Goal: Download file/media

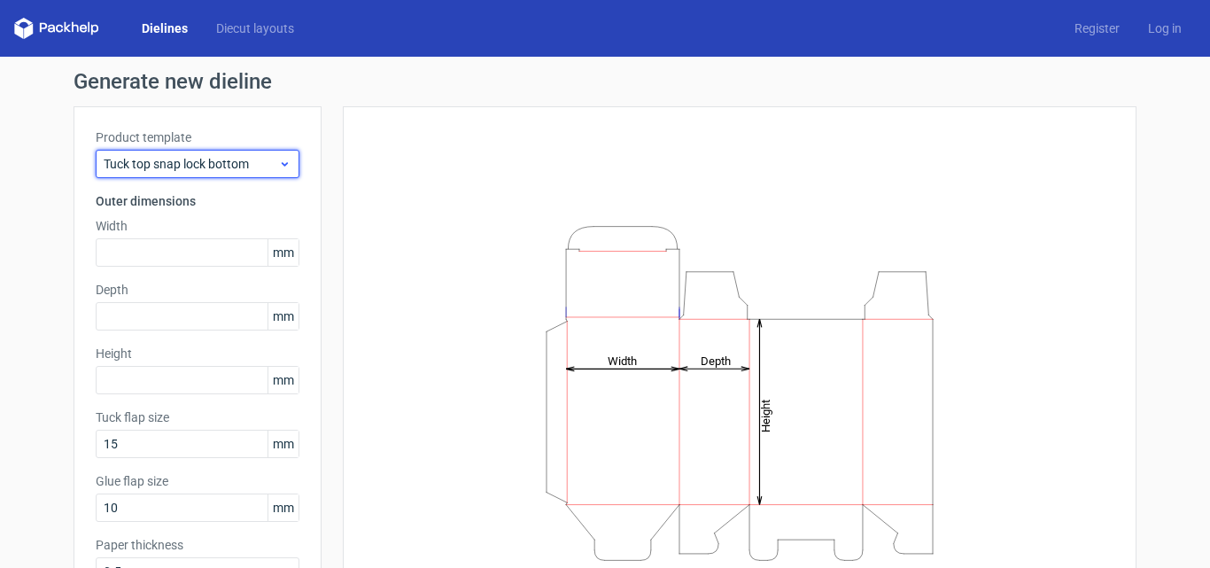
click at [237, 165] on span "Tuck top snap lock bottom" at bounding box center [191, 164] width 174 height 18
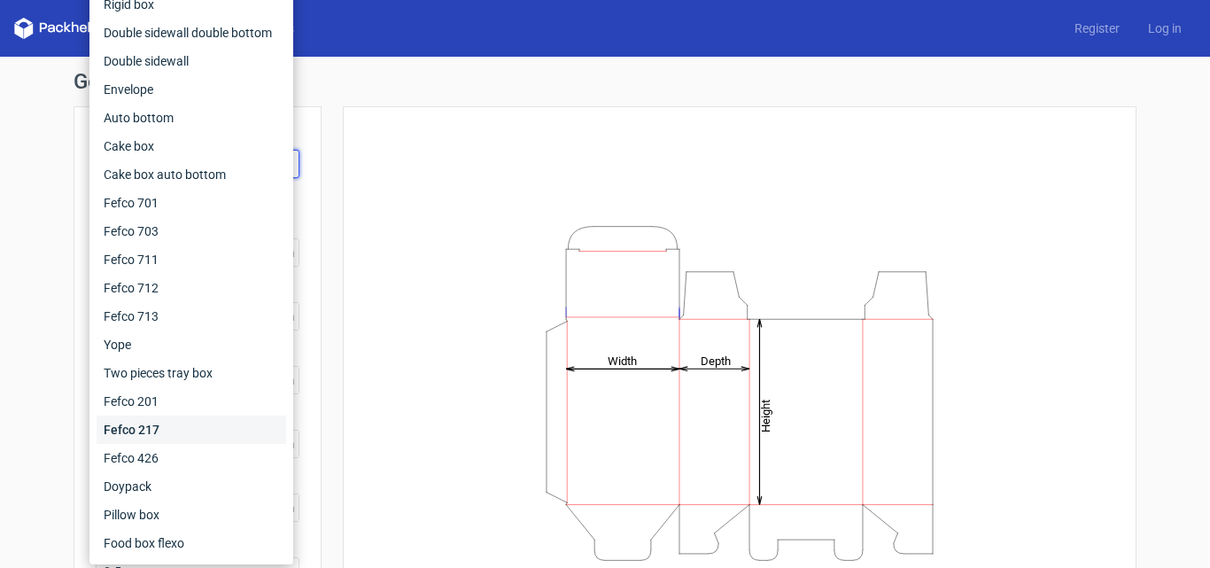
click at [169, 432] on div "Fefco 217" at bounding box center [192, 429] width 190 height 28
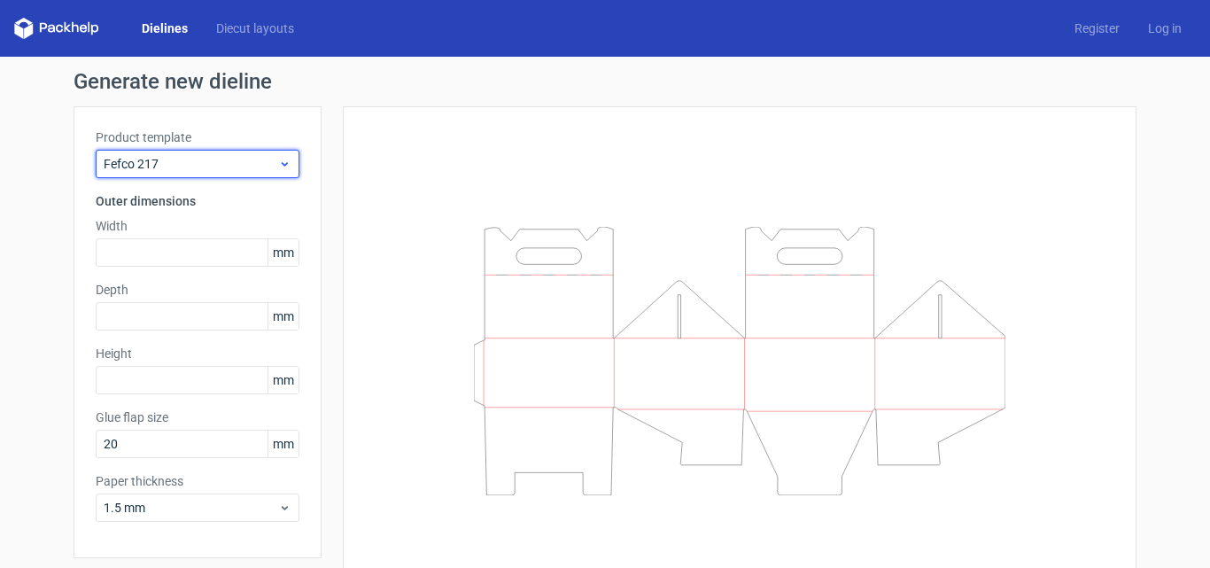
click at [164, 161] on span "Fefco 217" at bounding box center [191, 164] width 174 height 18
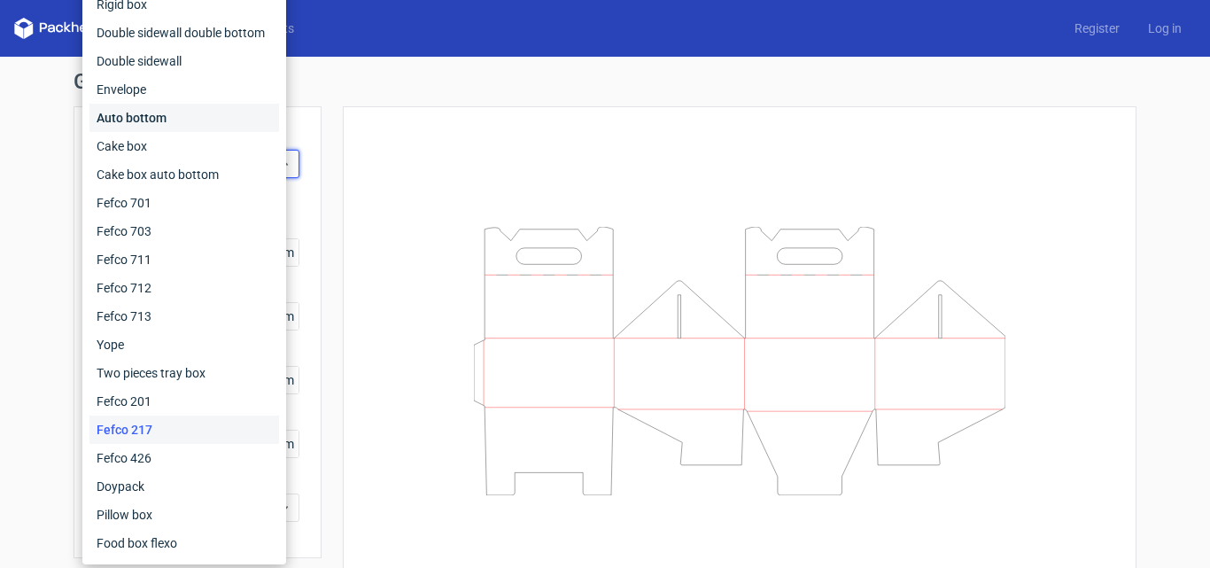
click at [141, 118] on div "Auto bottom" at bounding box center [184, 118] width 190 height 28
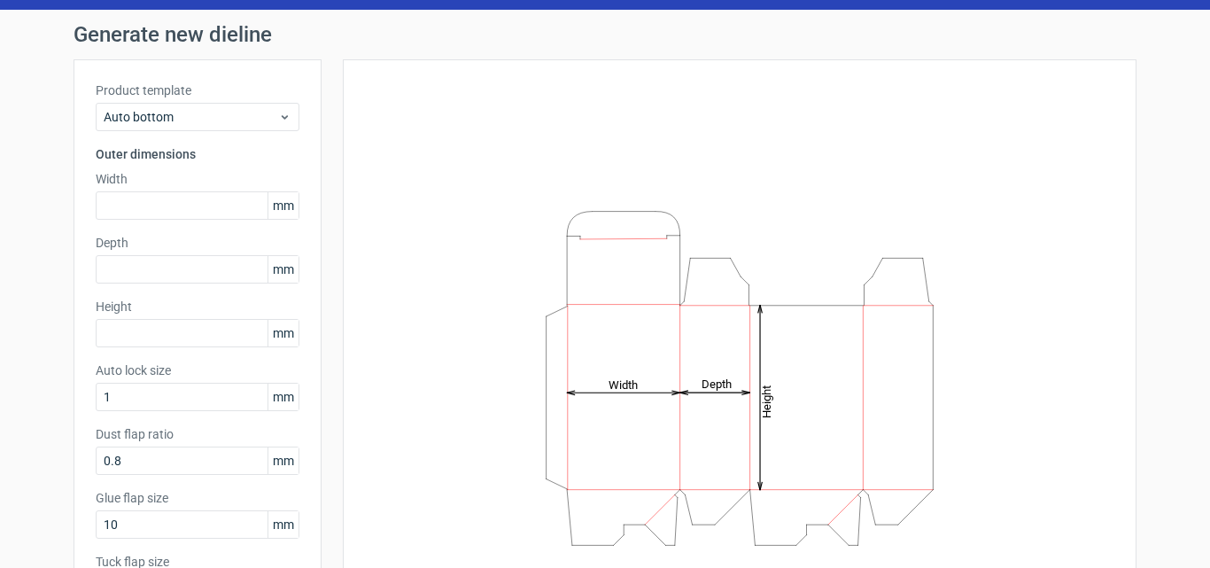
scroll to position [89, 0]
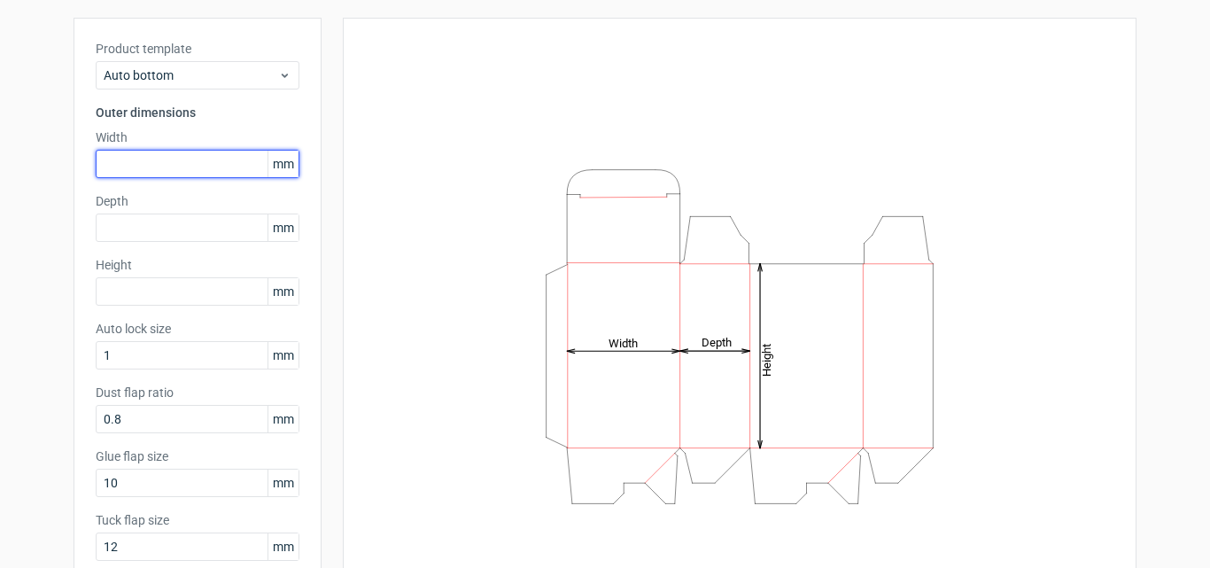
click at [170, 159] on input "text" at bounding box center [198, 164] width 204 height 28
type input "130"
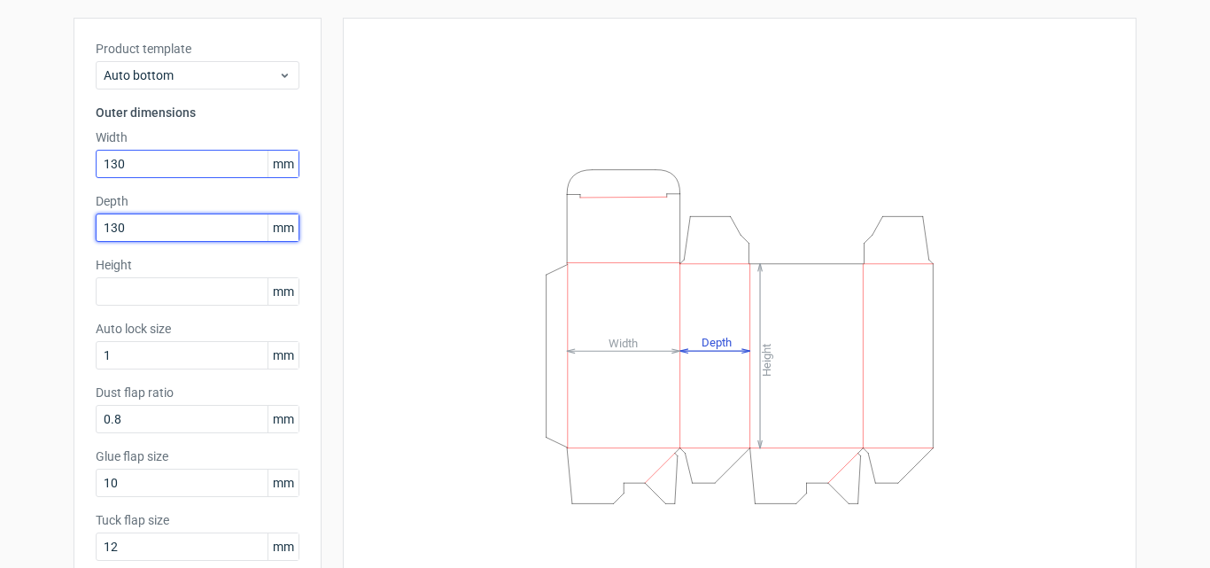
type input "130"
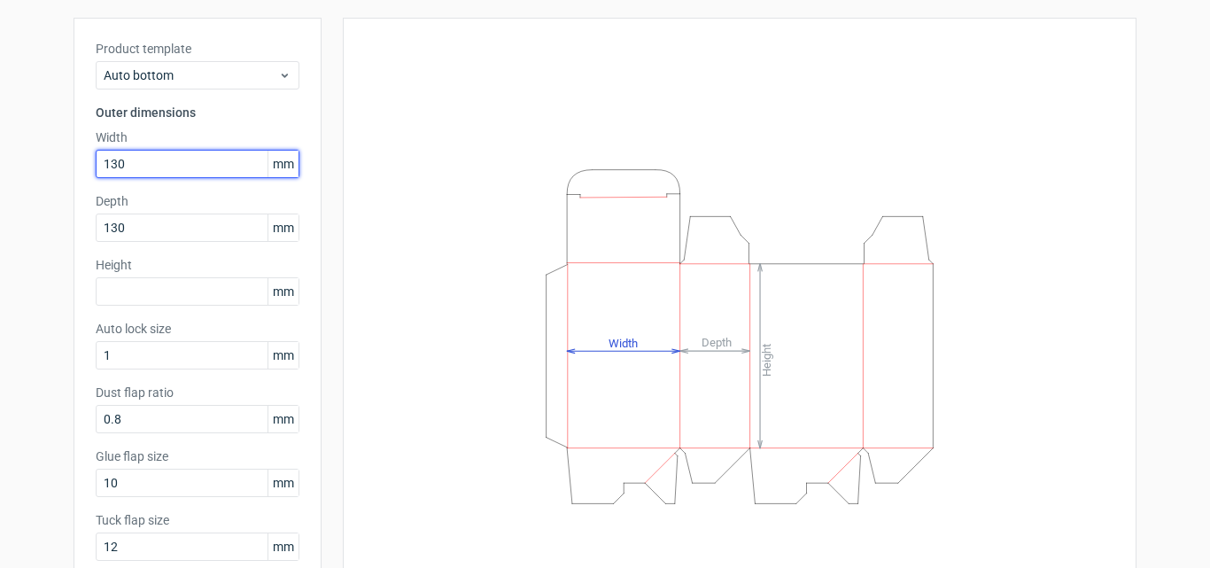
drag, startPoint x: 143, startPoint y: 161, endPoint x: 69, endPoint y: 164, distance: 73.5
click at [74, 166] on div "Product template Auto bottom Outer dimensions Width 130 mm Depth 130 mm Height …" at bounding box center [198, 307] width 248 height 579
type input "300"
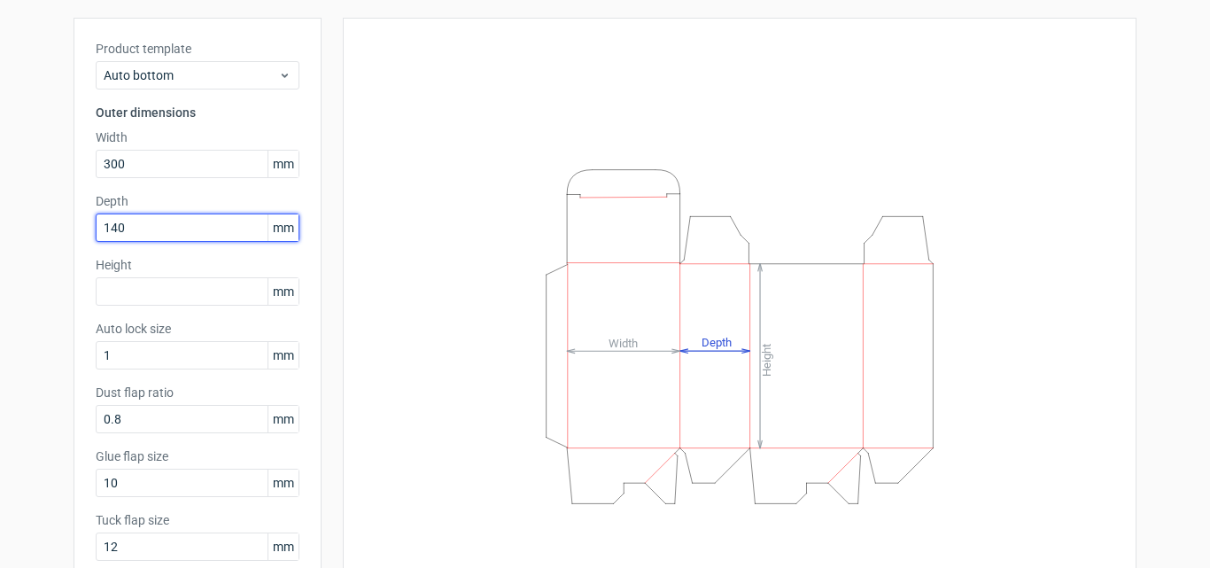
type input "140"
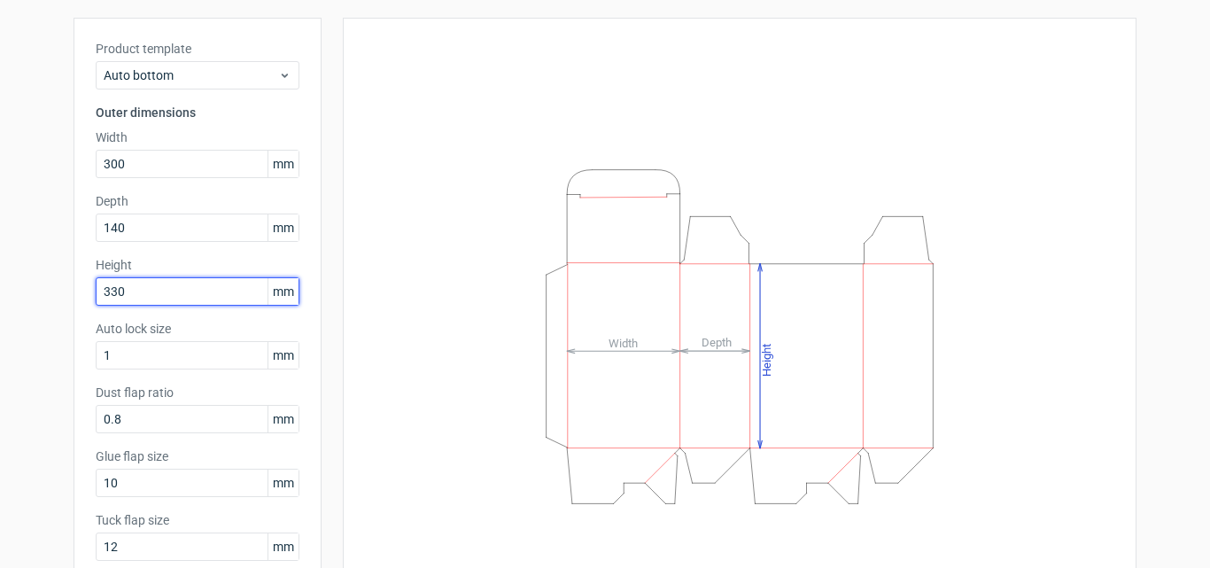
type input "330"
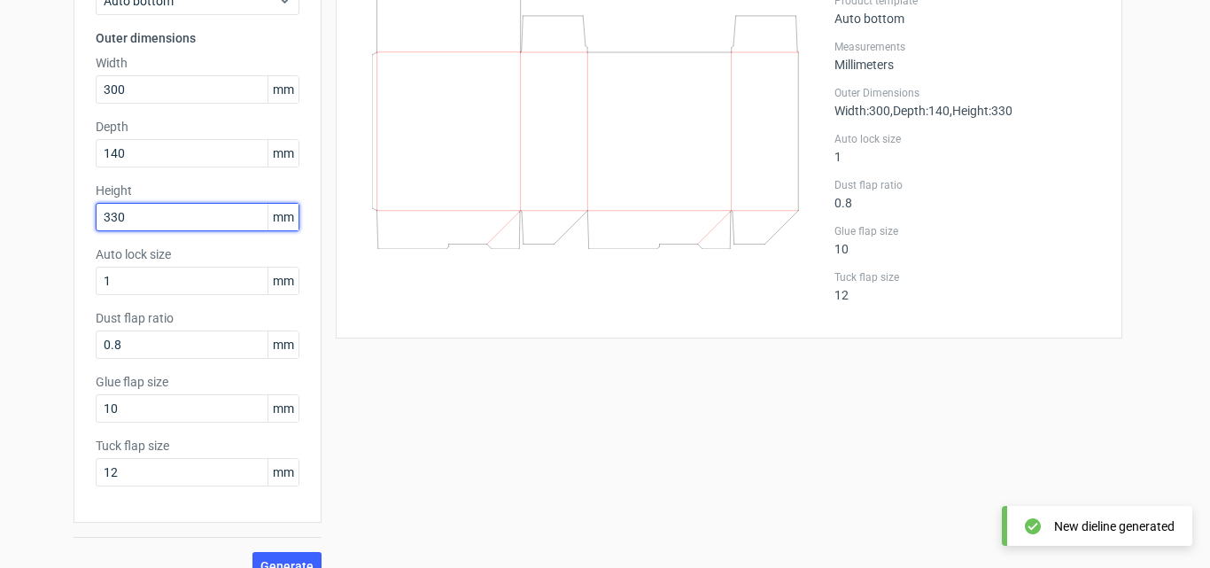
scroll to position [190, 0]
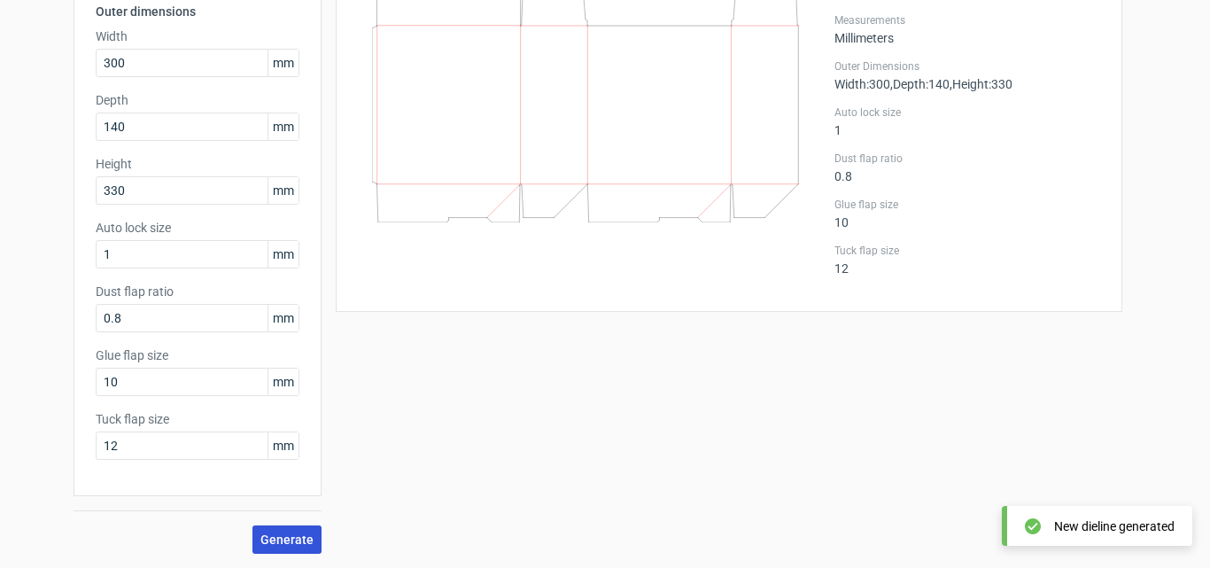
click at [276, 535] on span "Generate" at bounding box center [286, 539] width 53 height 12
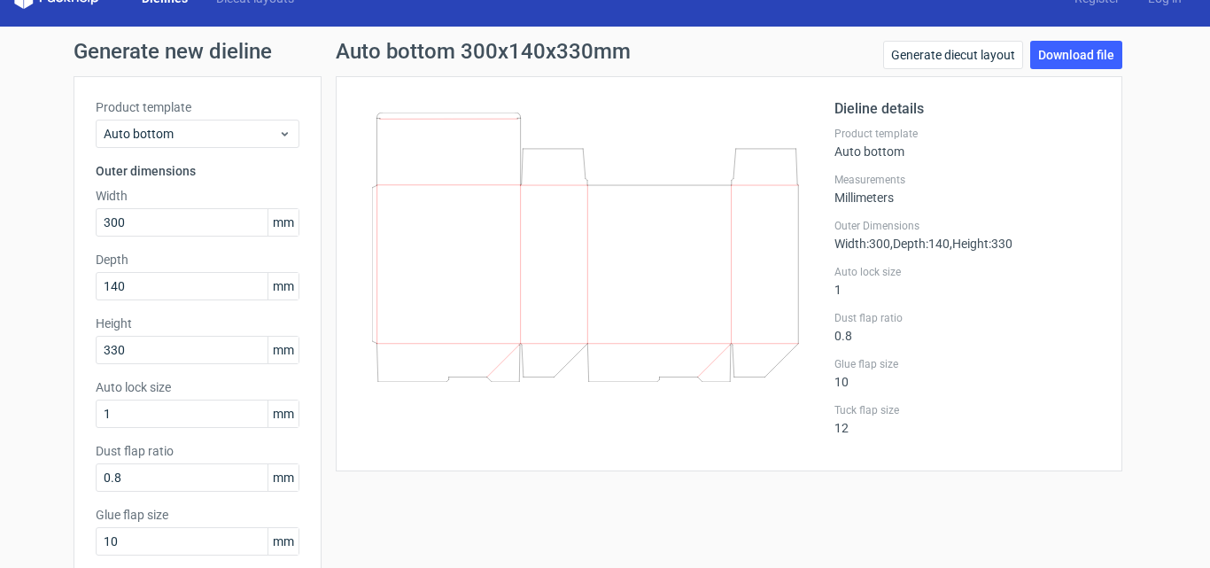
scroll to position [0, 0]
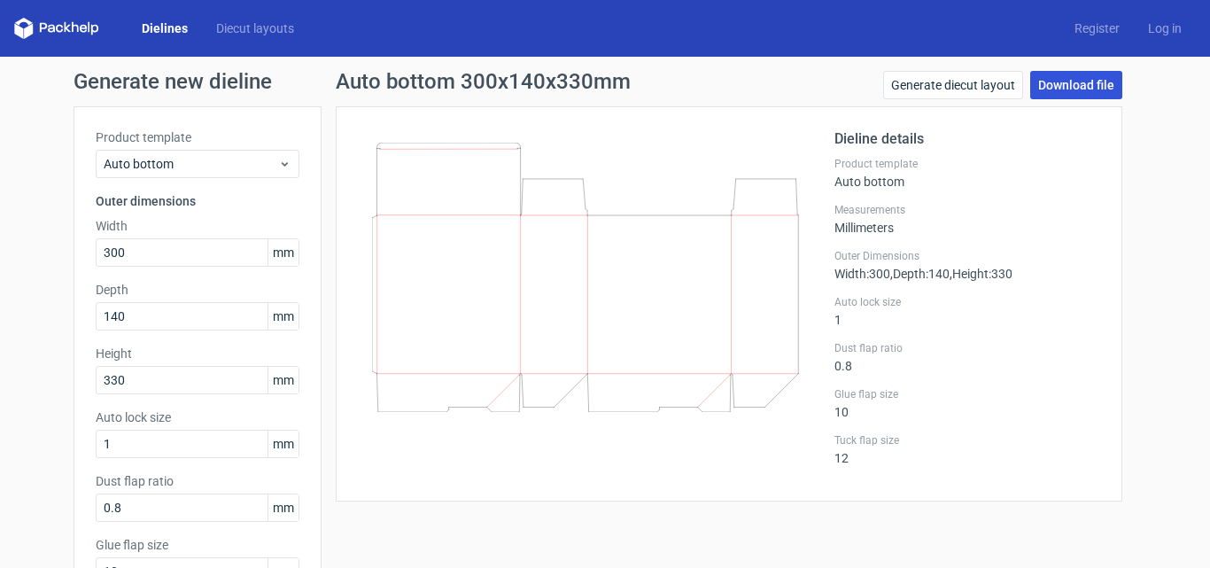
click at [1085, 83] on link "Download file" at bounding box center [1076, 85] width 92 height 28
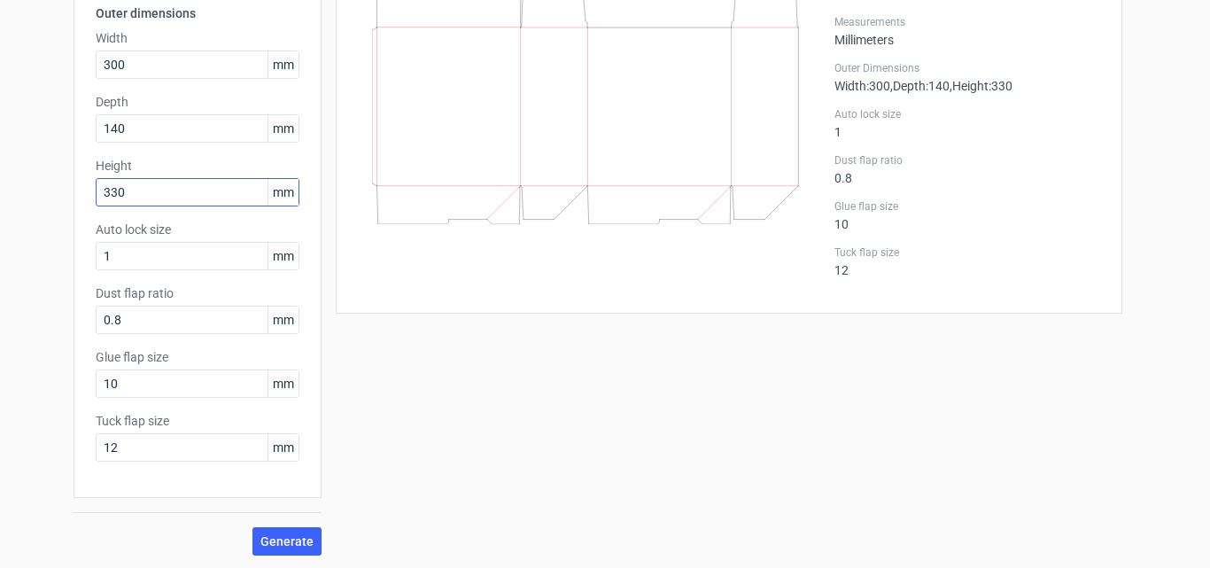
scroll to position [190, 0]
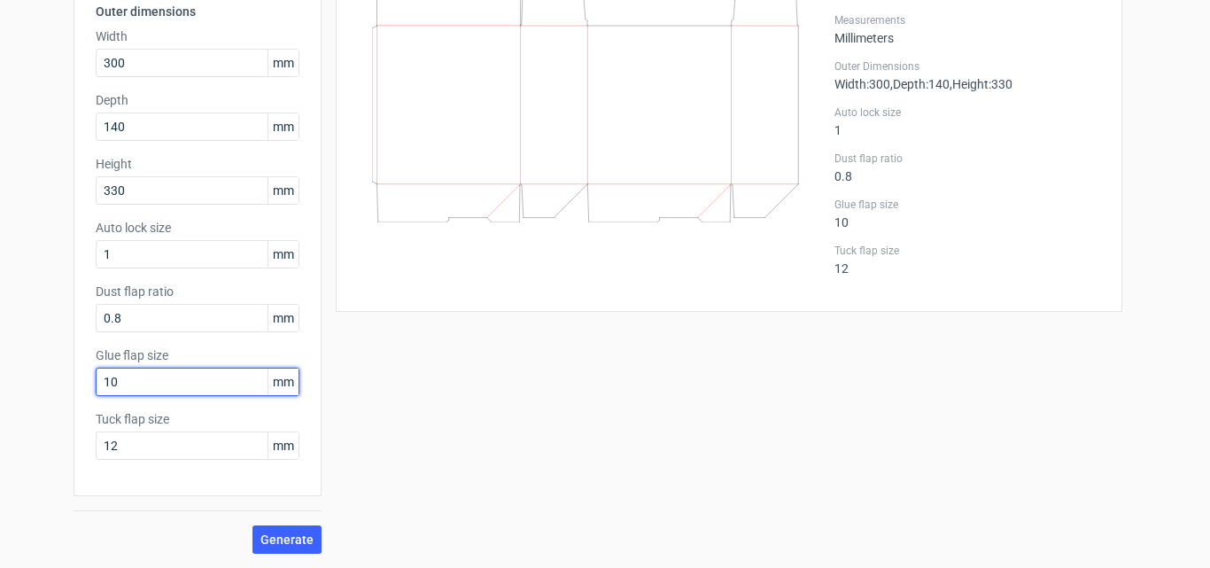
drag, startPoint x: 146, startPoint y: 388, endPoint x: 95, endPoint y: 391, distance: 51.4
click at [96, 391] on input "10" at bounding box center [198, 382] width 204 height 28
type input "20"
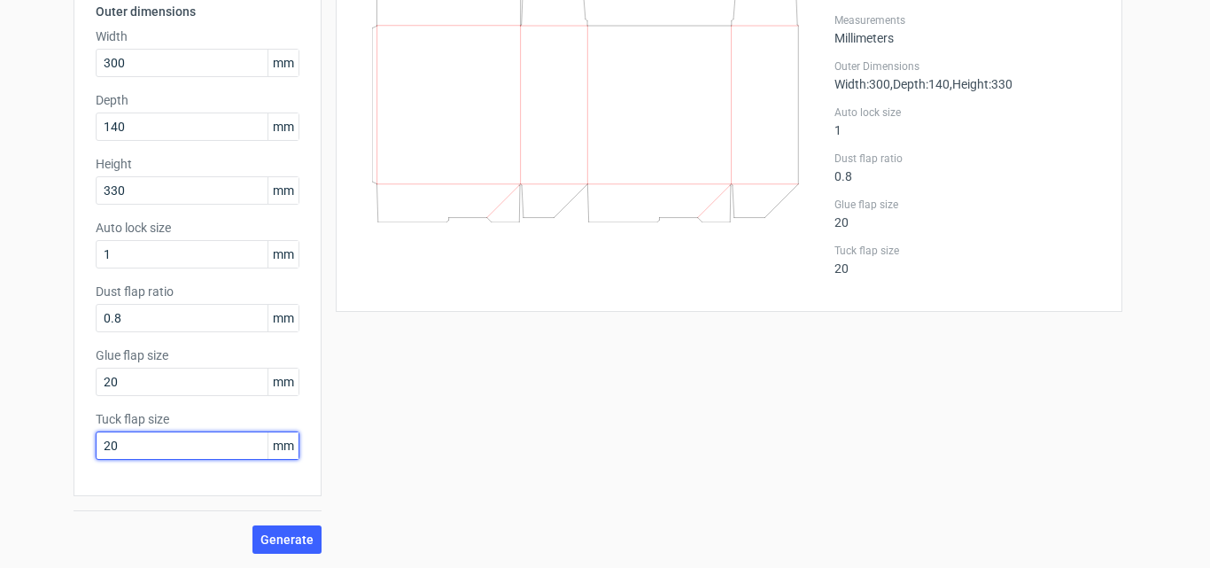
type input "20"
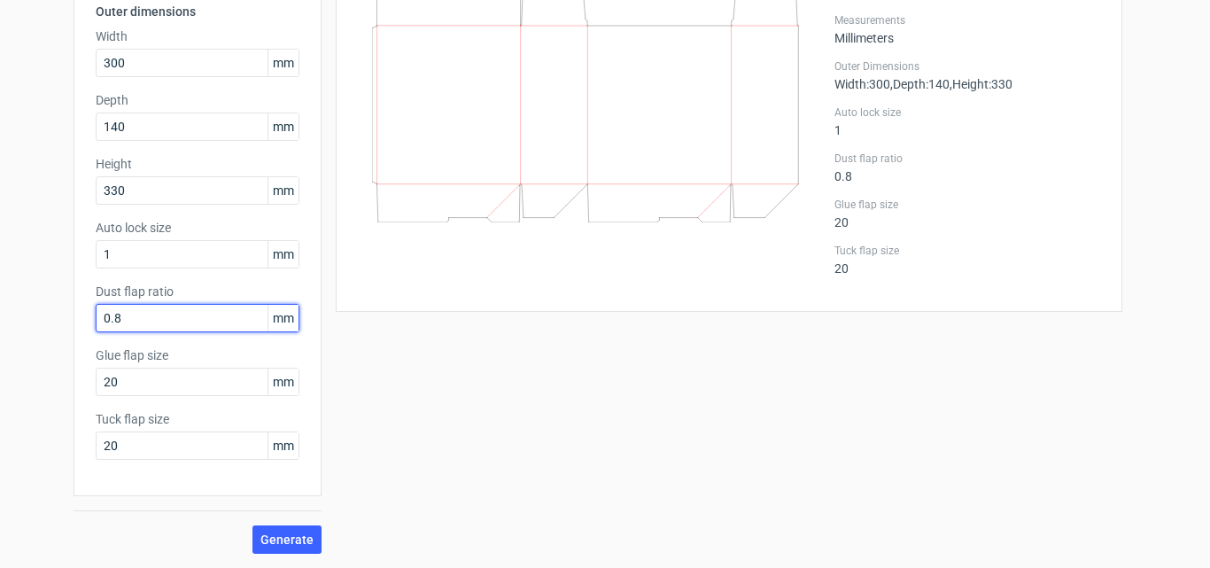
drag, startPoint x: 164, startPoint y: 321, endPoint x: 90, endPoint y: 329, distance: 73.9
click at [96, 329] on input "0.8" at bounding box center [198, 318] width 204 height 28
type input "1"
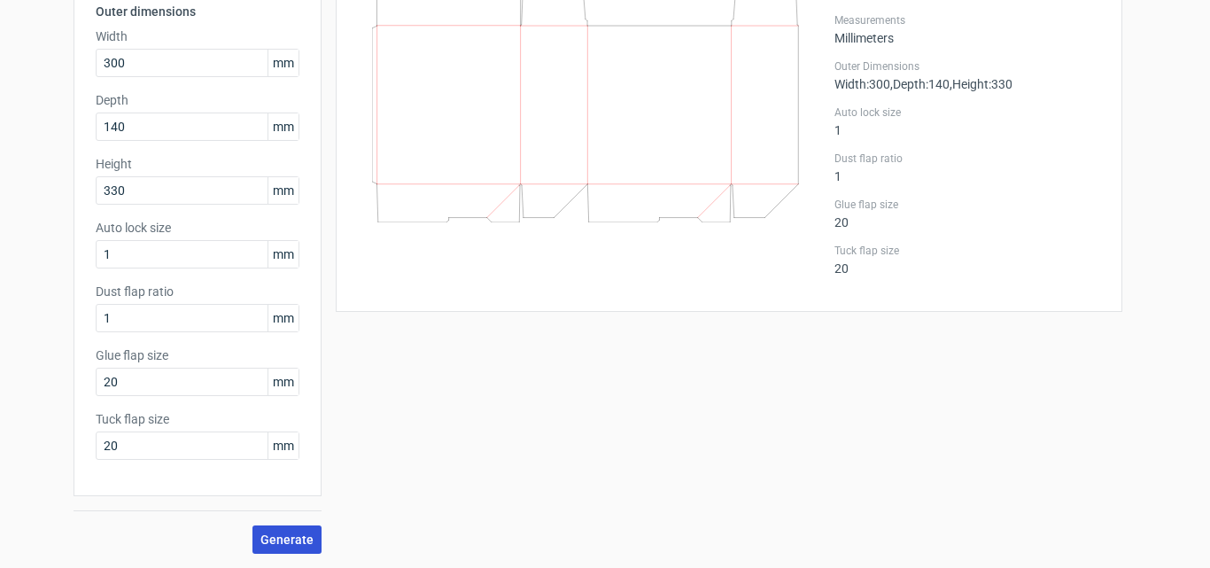
click at [287, 538] on span "Generate" at bounding box center [286, 539] width 53 height 12
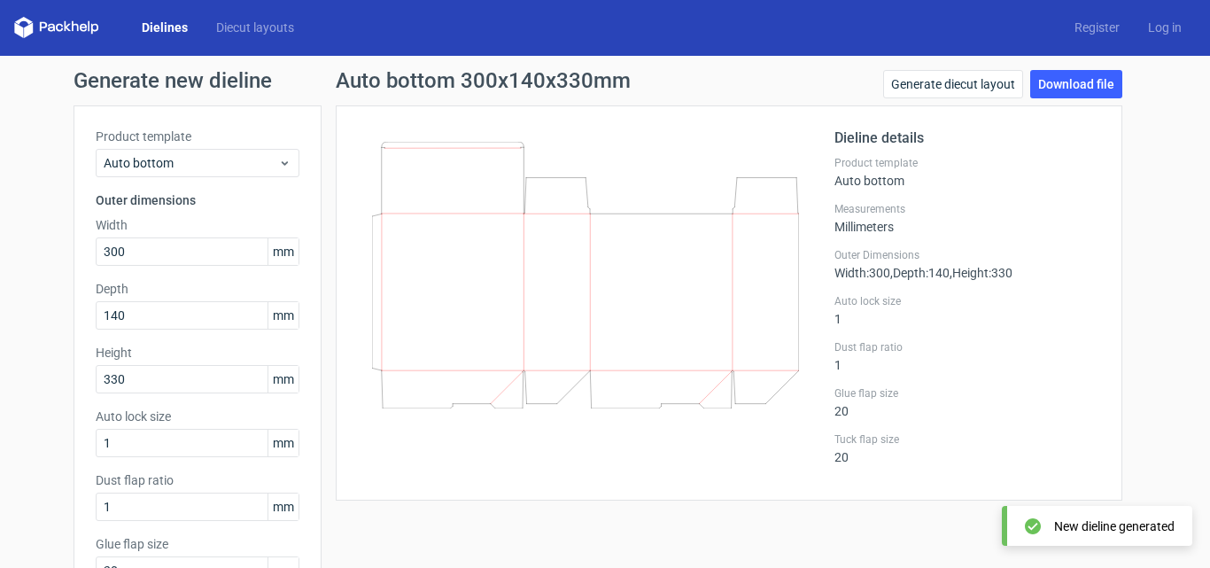
scroll to position [0, 0]
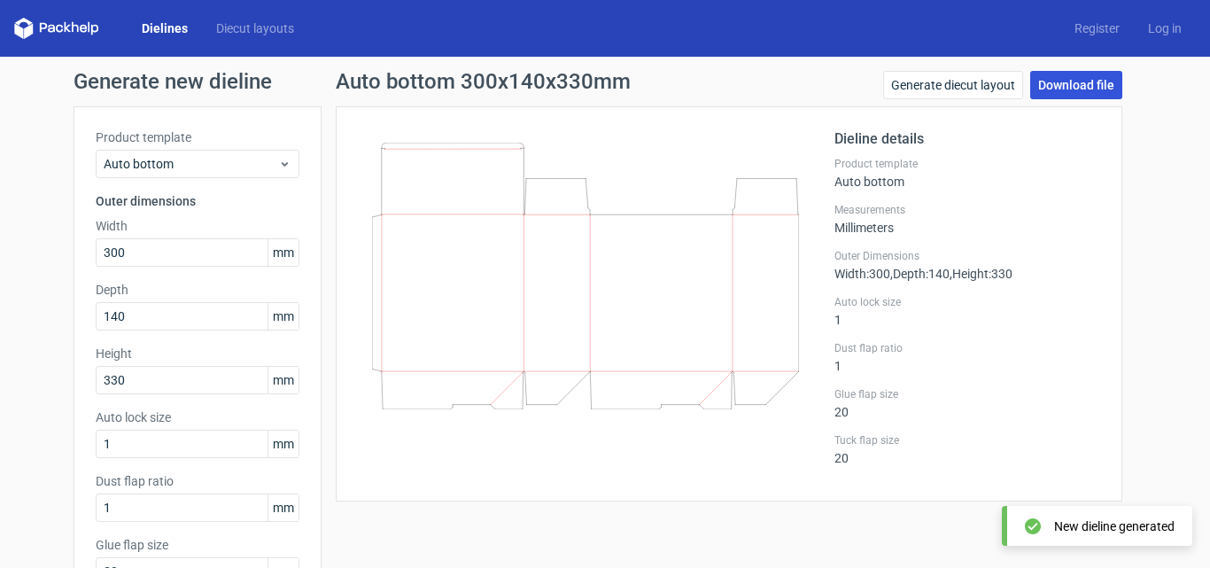
click at [1056, 77] on link "Download file" at bounding box center [1076, 85] width 92 height 28
